Goal: Task Accomplishment & Management: Use online tool/utility

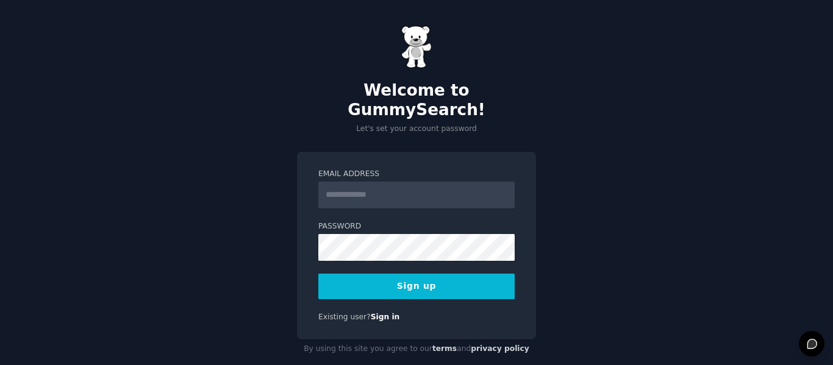
click at [412, 182] on input "Email Address" at bounding box center [416, 195] width 196 height 27
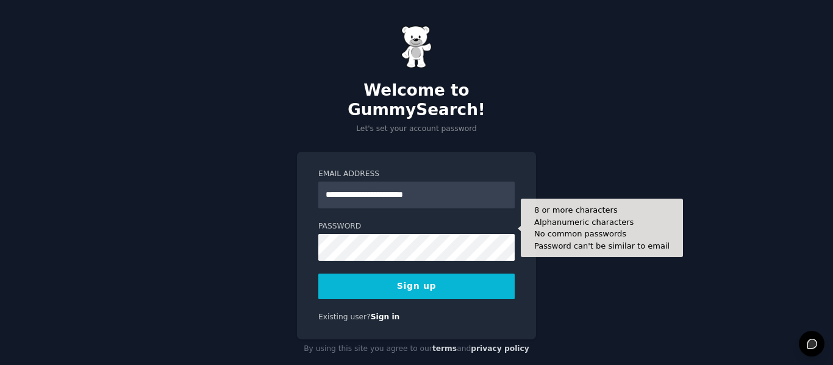
type input "**********"
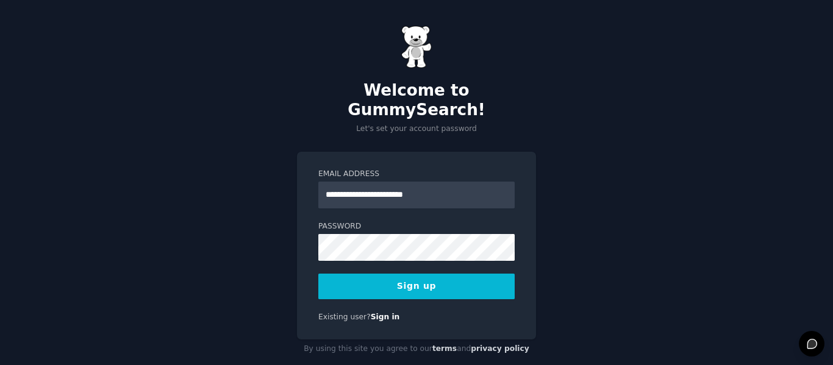
click at [419, 277] on button "Sign up" at bounding box center [416, 287] width 196 height 26
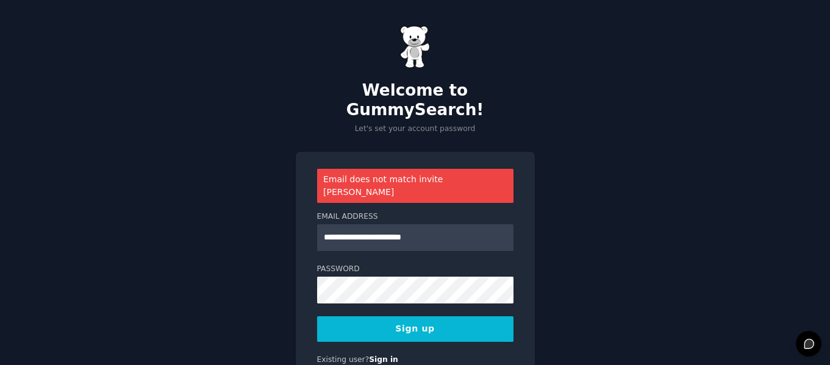
click at [412, 317] on button "Sign up" at bounding box center [415, 330] width 196 height 26
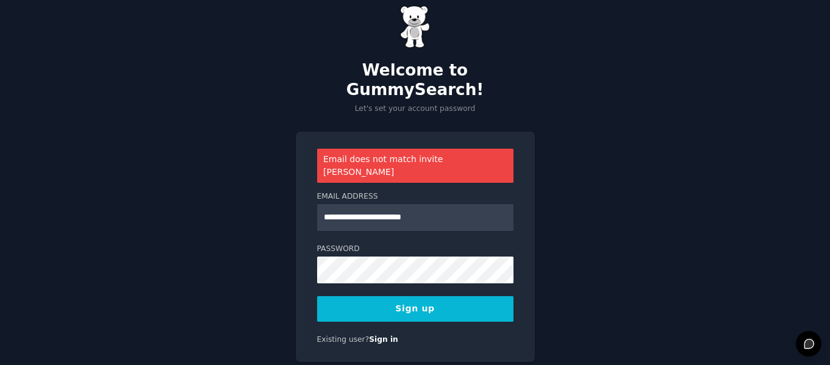
scroll to position [30, 0]
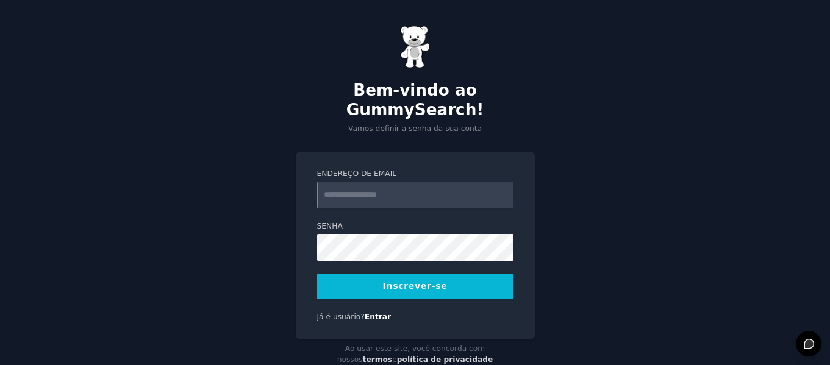
click at [384, 182] on input "Endereço de email" at bounding box center [415, 195] width 196 height 27
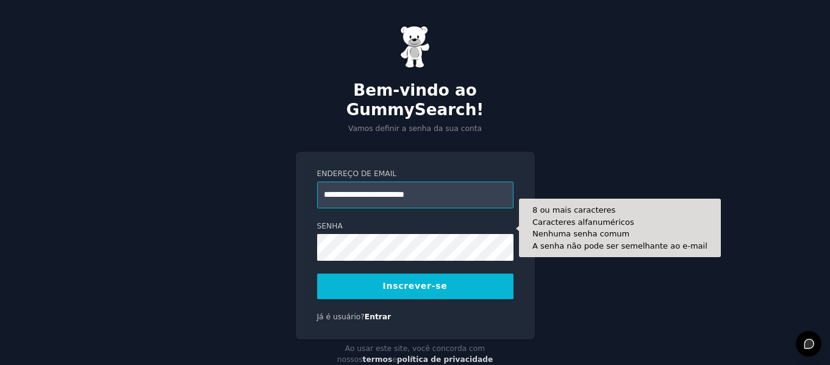
type input "**********"
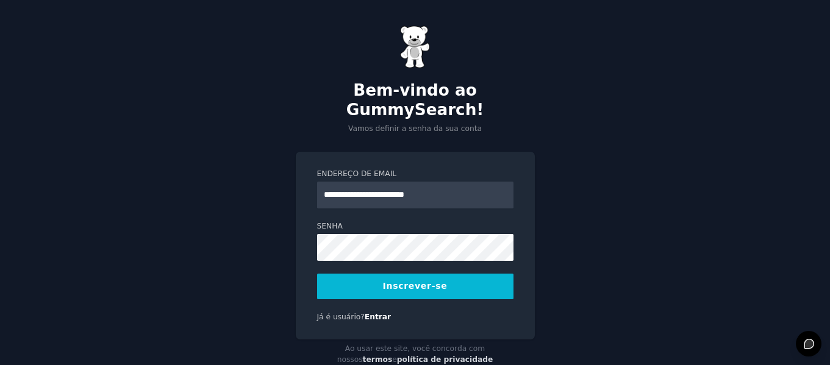
click at [387, 274] on button "Inscrever-se" at bounding box center [415, 287] width 196 height 26
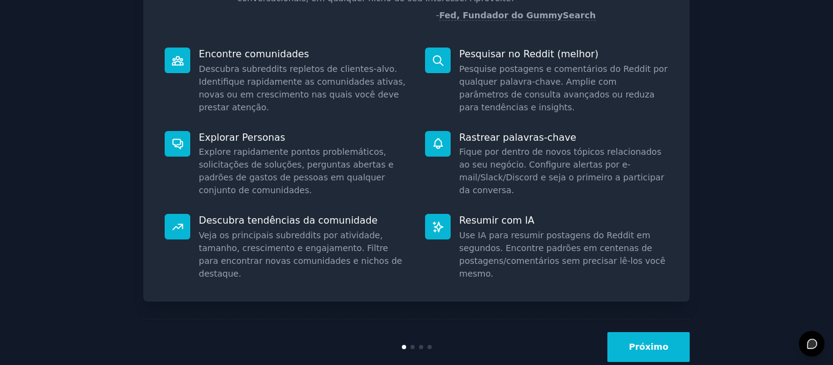
scroll to position [163, 0]
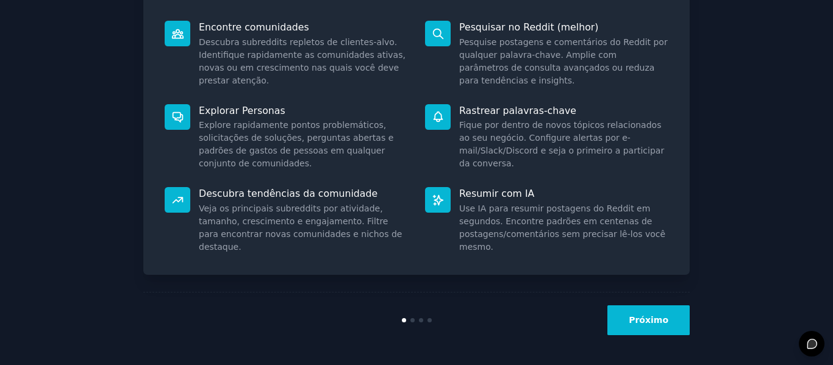
click at [647, 323] on font "Próximo" at bounding box center [649, 320] width 40 height 10
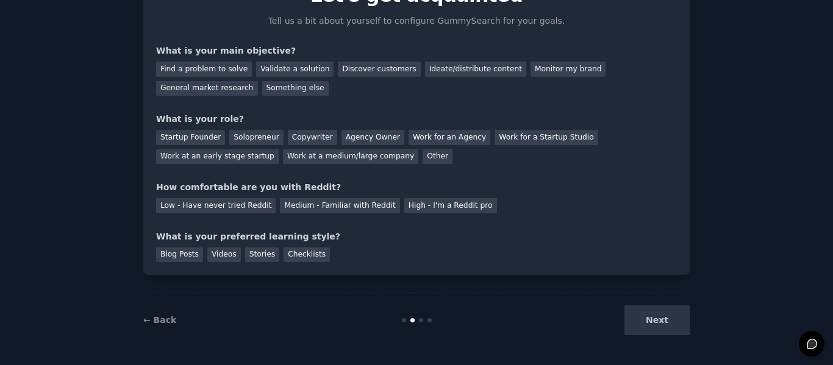
scroll to position [84, 0]
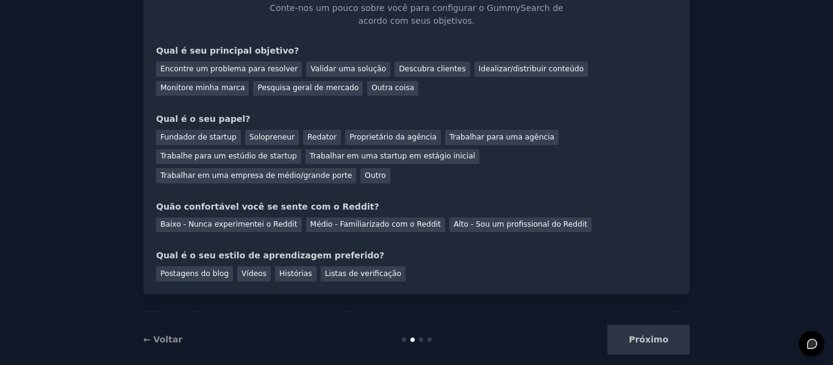
click at [647, 325] on div "Próximo" at bounding box center [598, 340] width 182 height 30
click at [225, 69] on font "Encontre um problema para resolver" at bounding box center [228, 69] width 137 height 9
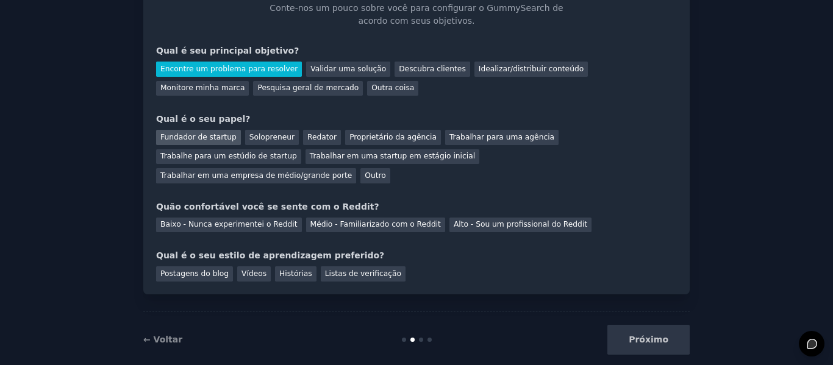
click at [212, 133] on font "Fundador de startup" at bounding box center [198, 137] width 76 height 9
click at [250, 135] on font "Solopreneur" at bounding box center [271, 137] width 45 height 9
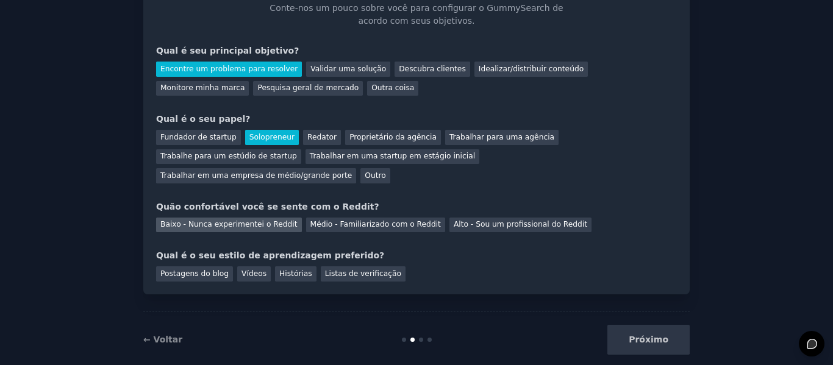
click at [222, 220] on font "Baixo - Nunca experimentei o Reddit" at bounding box center [228, 224] width 137 height 9
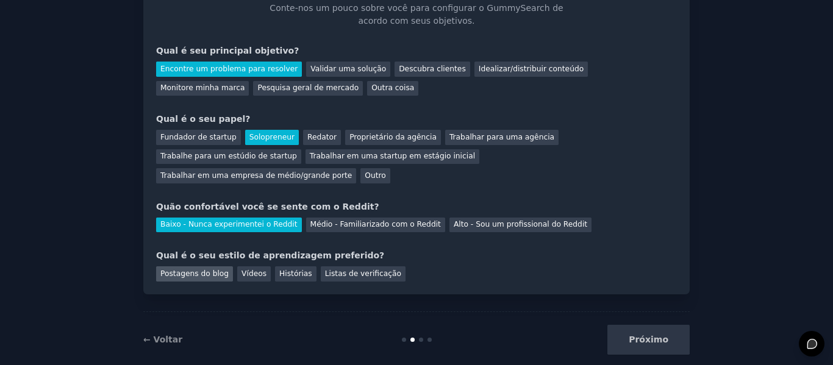
click at [197, 270] on font "Postagens do blog" at bounding box center [194, 274] width 68 height 9
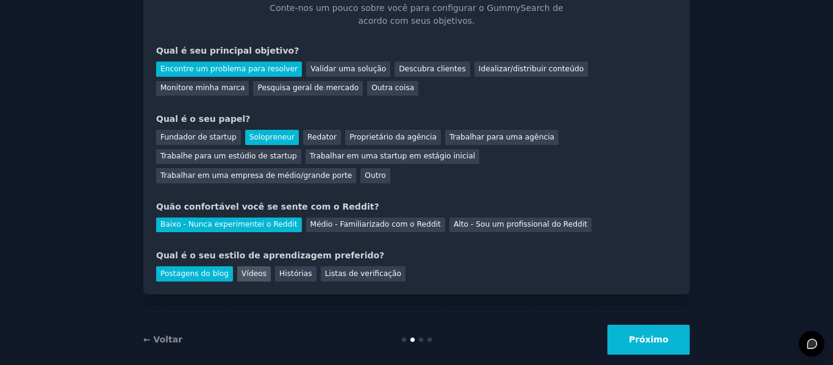
click at [243, 270] on font "Vídeos" at bounding box center [254, 274] width 25 height 9
click at [192, 270] on font "Postagens do blog" at bounding box center [194, 274] width 68 height 9
click at [647, 335] on font "Próximo" at bounding box center [649, 340] width 40 height 10
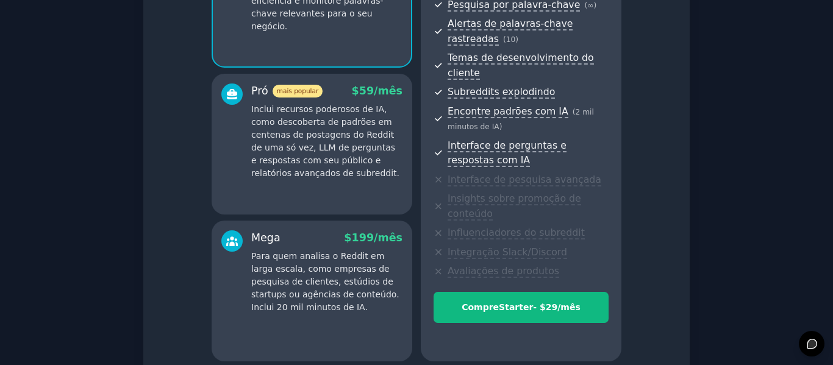
scroll to position [279, 0]
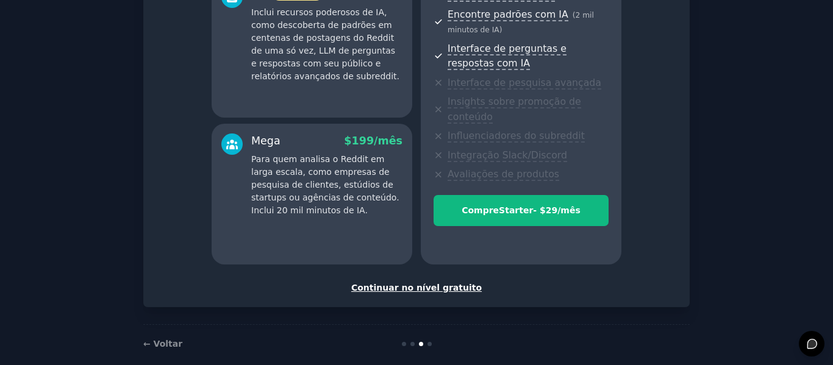
click at [430, 283] on font "Continuar no nível gratuito" at bounding box center [416, 288] width 131 height 10
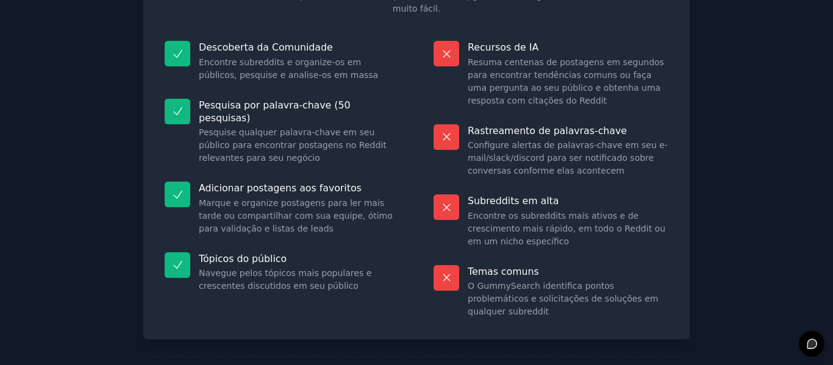
scroll to position [161, 0]
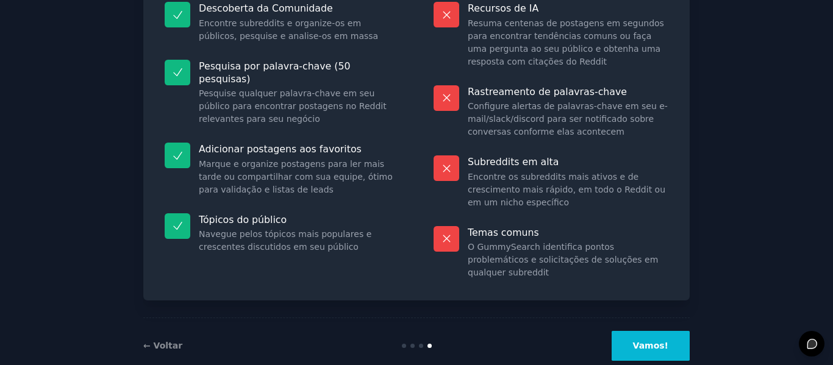
click at [664, 341] on font "Vamos!" at bounding box center [650, 346] width 35 height 10
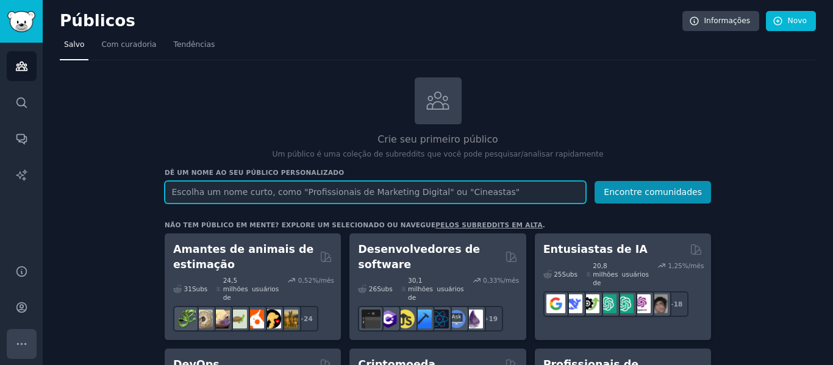
click at [21, 339] on icon "Barra lateral" at bounding box center [21, 344] width 13 height 13
